Goal: Transaction & Acquisition: Purchase product/service

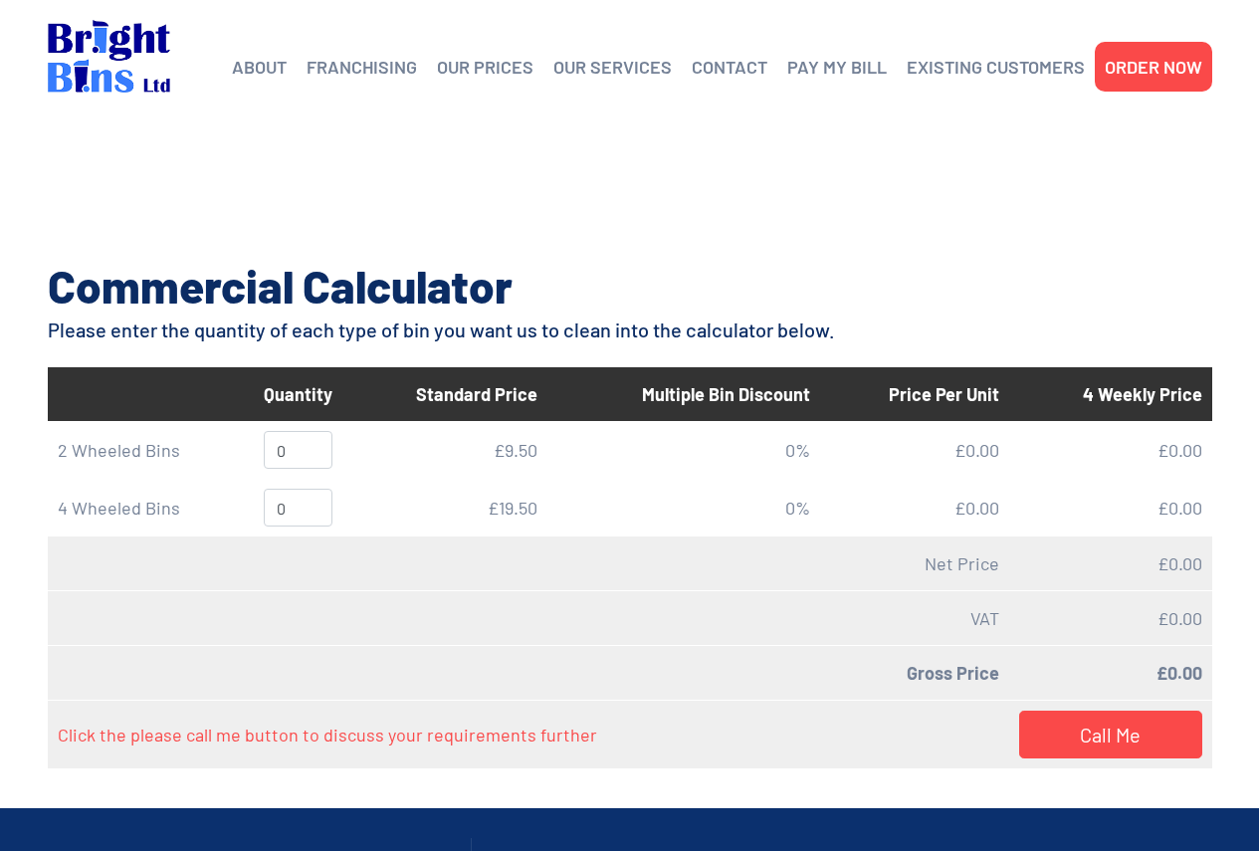
drag, startPoint x: 1155, startPoint y: 71, endPoint x: 1085, endPoint y: 104, distance: 77.9
click at [1155, 70] on link "ORDER NOW" at bounding box center [1154, 67] width 98 height 30
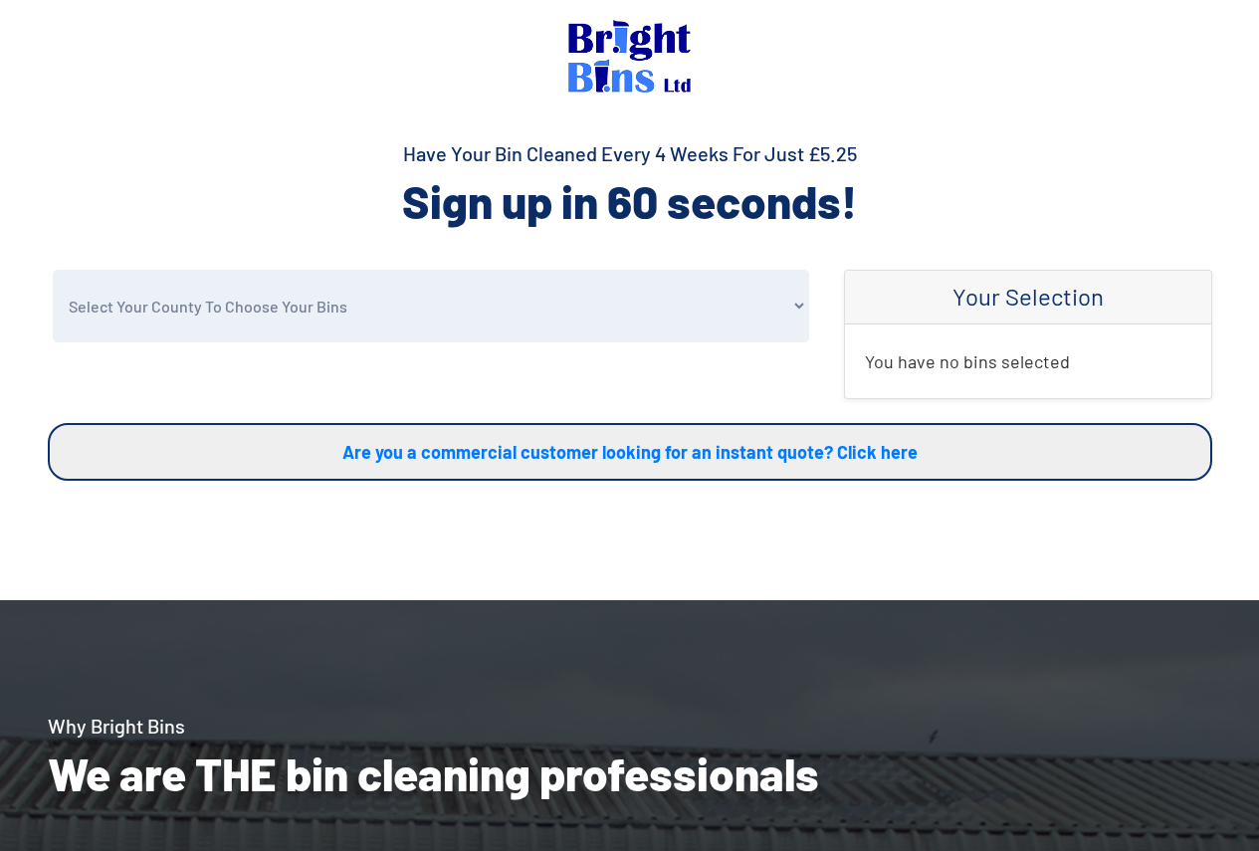
click at [601, 314] on select "Select Your County To Choose Your Bins Cheshire Conwy Denbighshire Flintshire S…" at bounding box center [431, 306] width 756 height 73
select select "Wrexham"
click at [53, 270] on select "Select Your County To Choose Your Bins Cheshire Conwy Denbighshire Flintshire S…" at bounding box center [431, 306] width 756 height 73
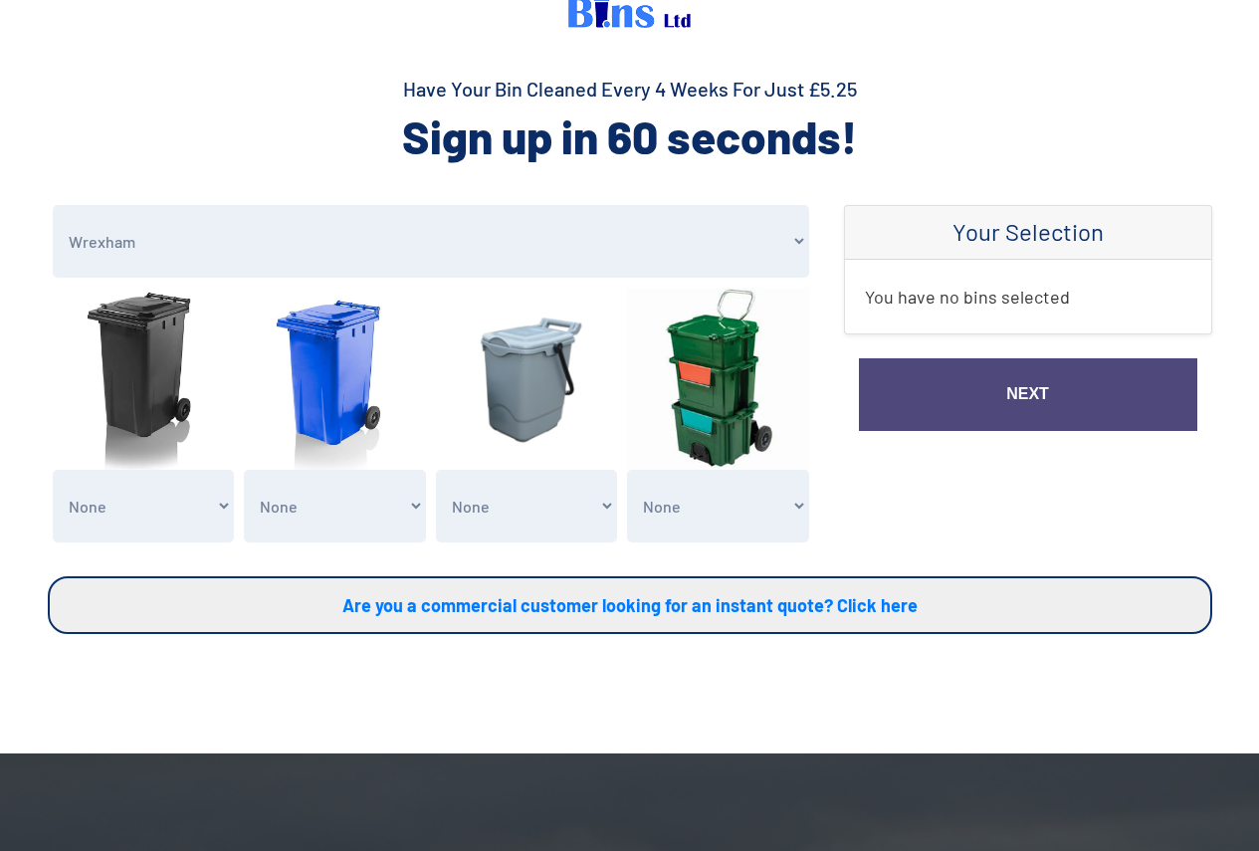
scroll to position [100, 0]
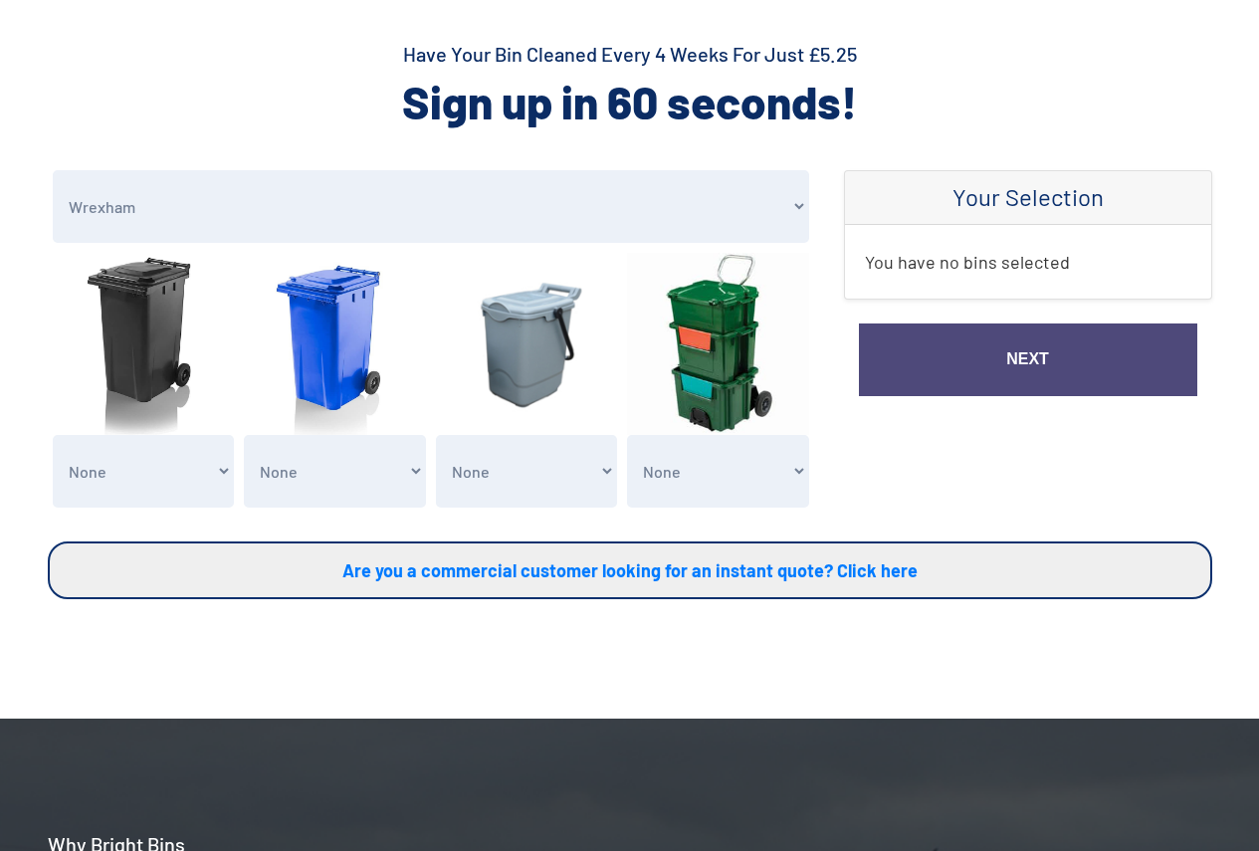
click at [171, 475] on select "None General Waste Bin - X1 (£5.25) General Waste Bin - X2 (£10.50) General Was…" at bounding box center [144, 471] width 182 height 73
select select "1"
click at [53, 435] on select "None General Waste Bin - X1 (£5.25) General Waste Bin - X2 (£10.50) General Was…" at bounding box center [144, 471] width 182 height 73
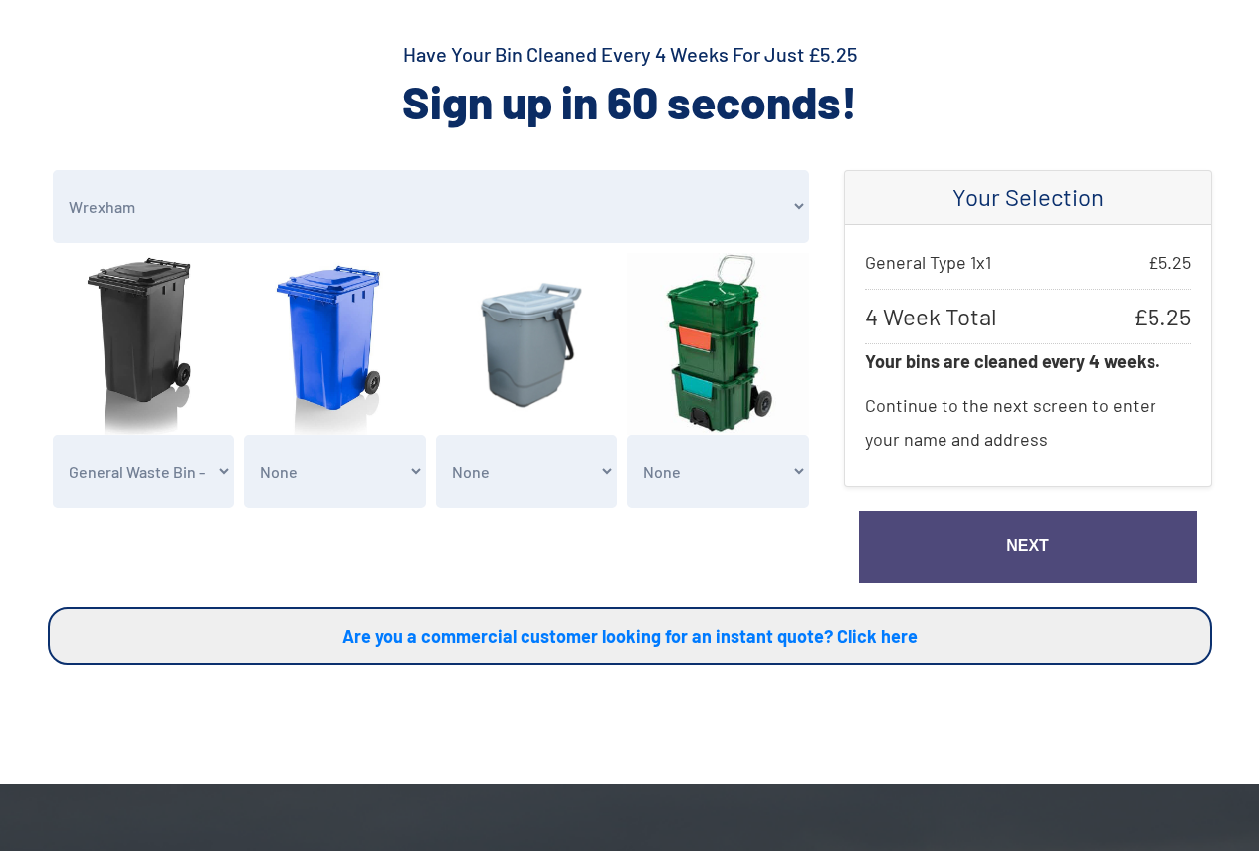
click at [335, 477] on select "None General Waste Bin - X1 (£5.25) General Waste Bin - X2 (£10.50) General Was…" at bounding box center [335, 471] width 182 height 73
select select "1"
click at [244, 435] on select "None General Waste Bin - X1 (£5.25) General Waste Bin - X2 (£10.50) General Was…" at bounding box center [335, 471] width 182 height 73
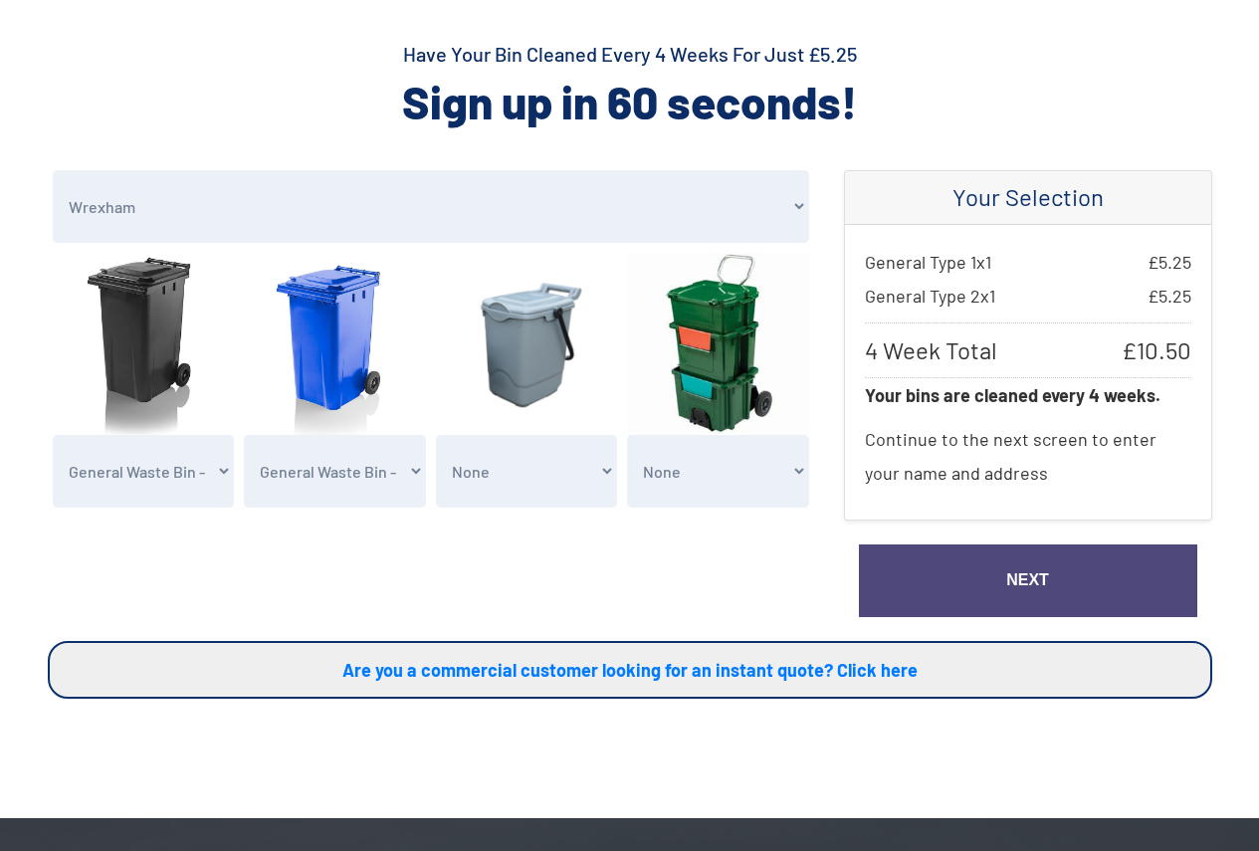
drag, startPoint x: 961, startPoint y: 544, endPoint x: 971, endPoint y: 556, distance: 15.5
click at [962, 545] on link "Next" at bounding box center [1028, 580] width 338 height 73
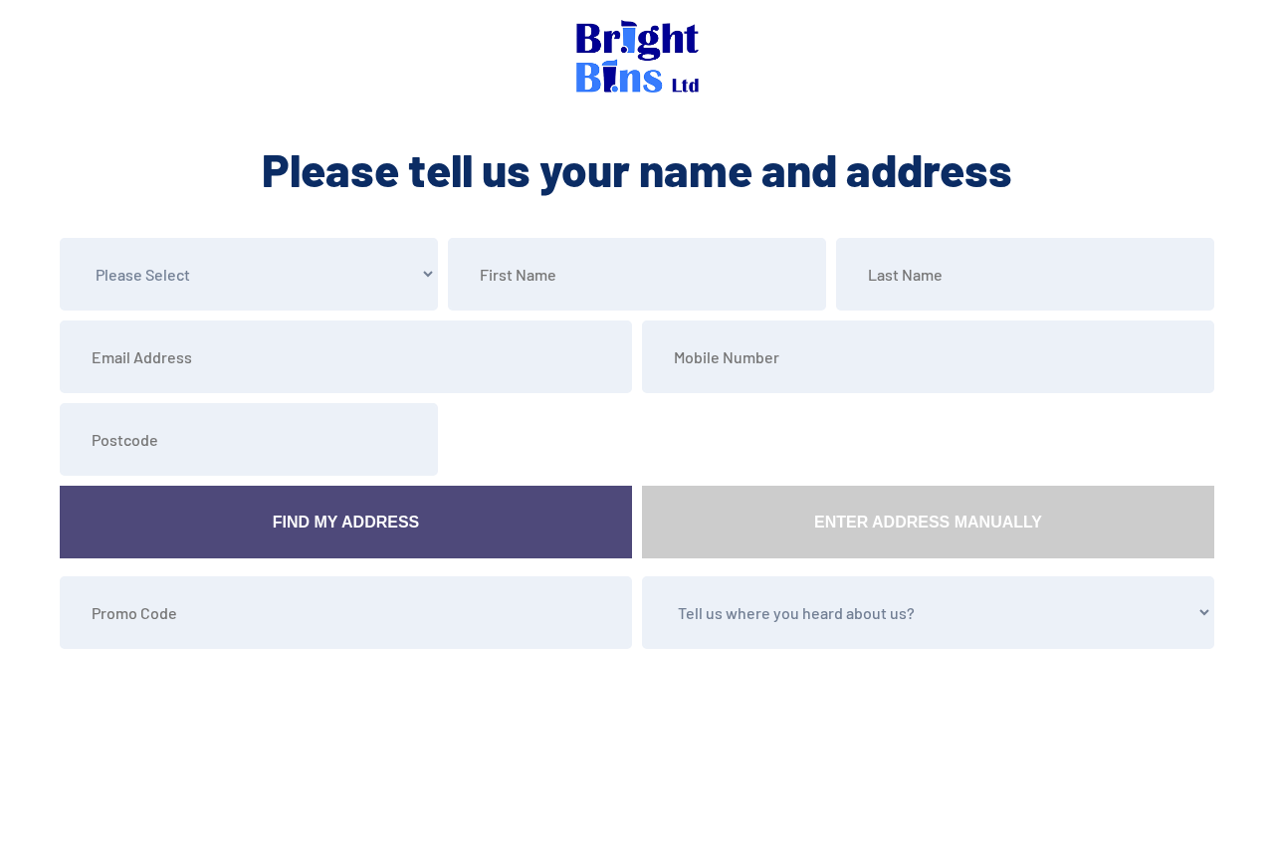
click at [724, 615] on select "Tell us where you heard about us? Word of Mouth Leaflet Sticker On Bin Spoke To…" at bounding box center [928, 612] width 572 height 73
select select "Heart Radio"
click at [642, 576] on select "Tell us where you heard about us? Word of Mouth Leaflet Sticker On Bin Spoke To…" at bounding box center [928, 612] width 572 height 73
